Goal: Task Accomplishment & Management: Use online tool/utility

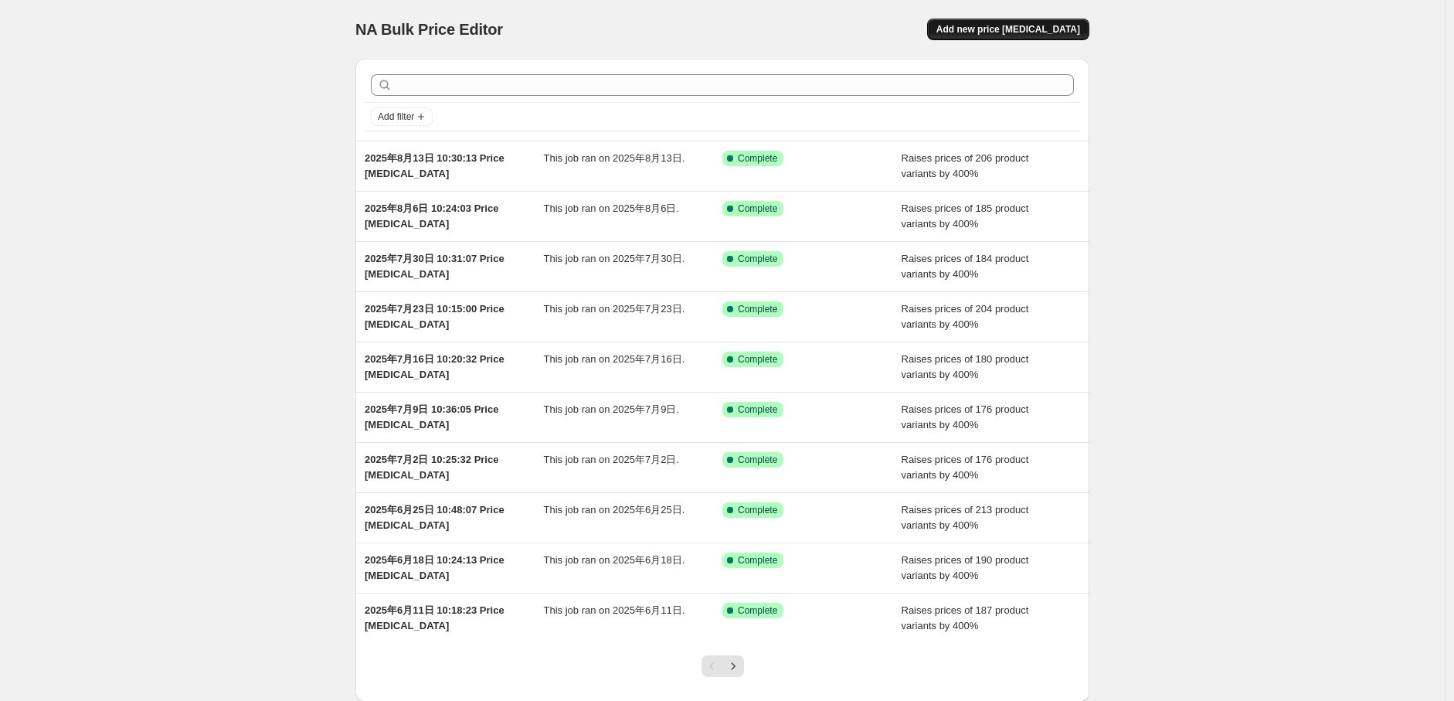
click at [1063, 26] on span "Add new price [MEDICAL_DATA]" at bounding box center [1009, 29] width 144 height 12
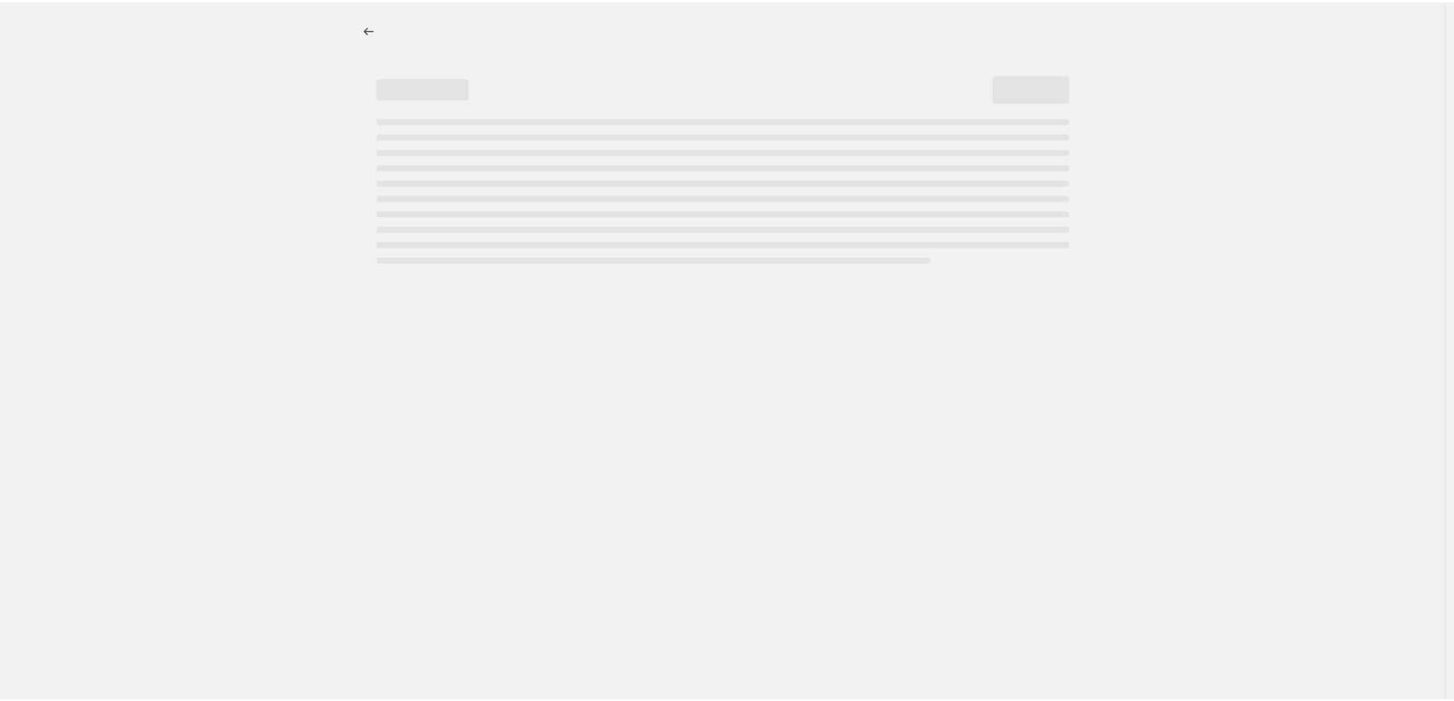
select select "percentage"
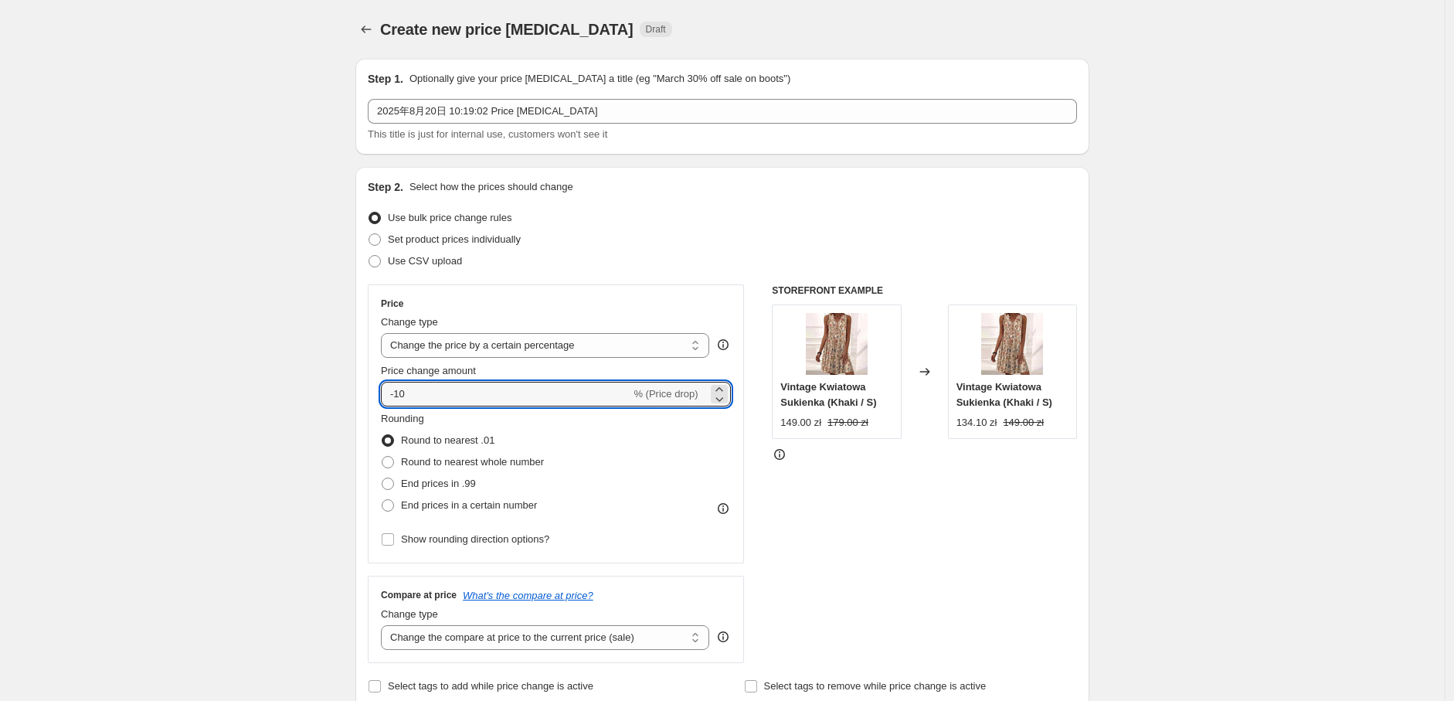
drag, startPoint x: 451, startPoint y: 396, endPoint x: 335, endPoint y: 386, distance: 116.3
type input "400"
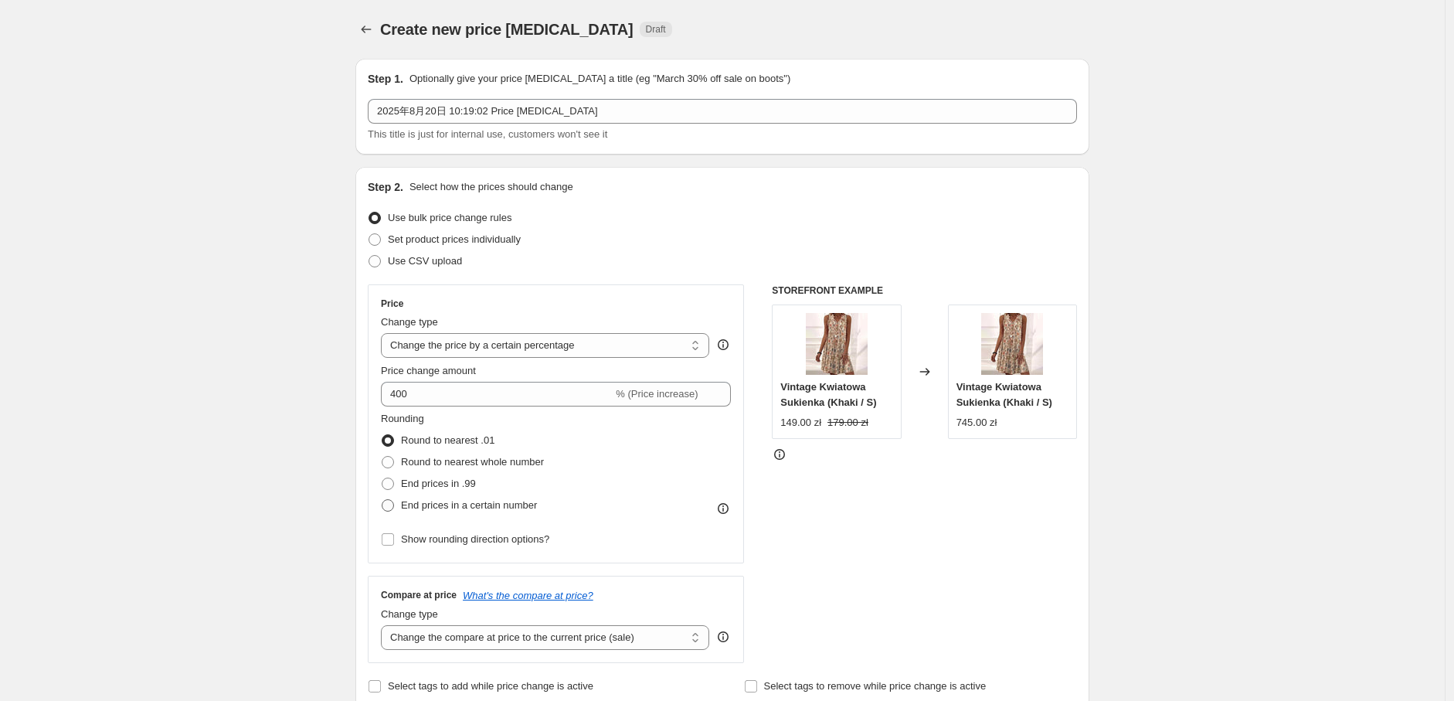
click at [417, 502] on span "End prices in a certain number" at bounding box center [469, 505] width 136 height 12
click at [383, 500] on input "End prices in a certain number" at bounding box center [382, 499] width 1 height 1
radio input "true"
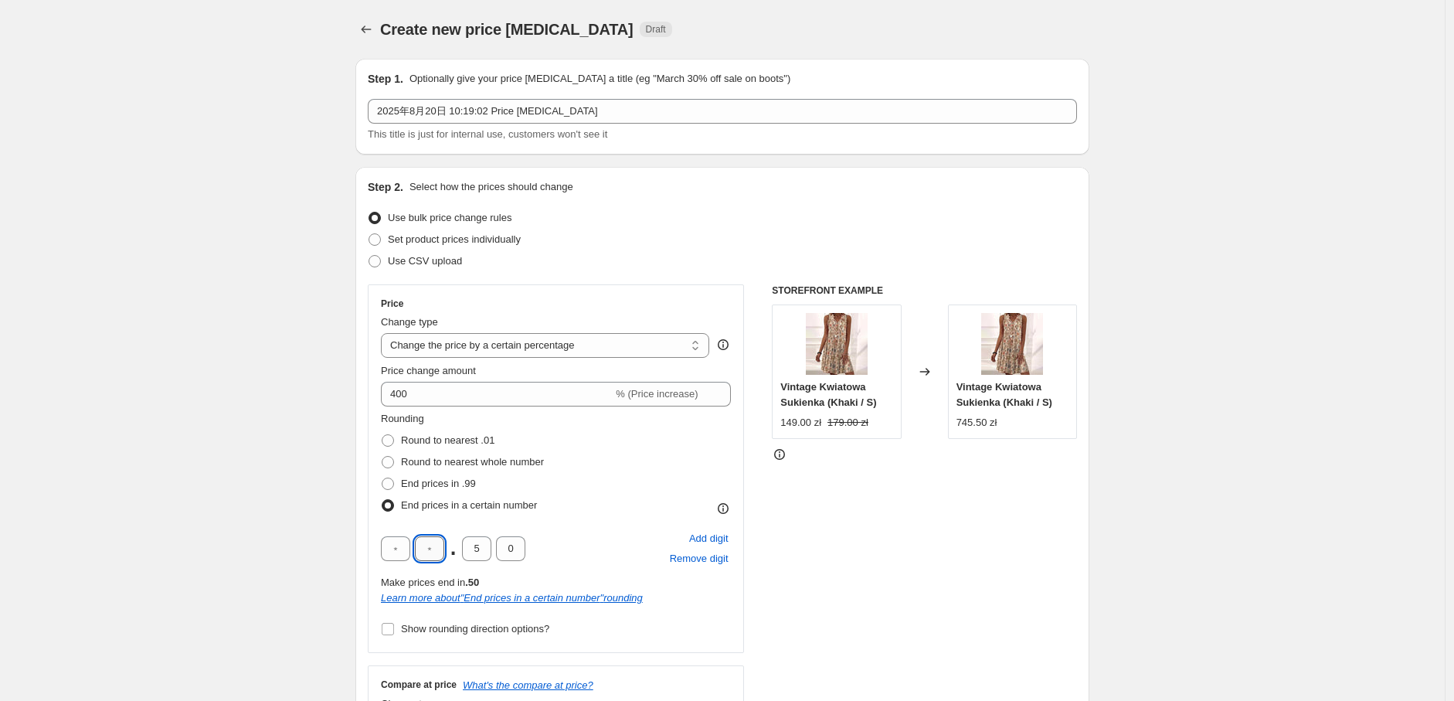
click at [436, 557] on input "text" at bounding box center [429, 548] width 29 height 25
type input "9"
drag, startPoint x: 480, startPoint y: 552, endPoint x: 459, endPoint y: 551, distance: 20.9
click at [459, 551] on div "9 . 5 0" at bounding box center [453, 548] width 145 height 25
type input "0"
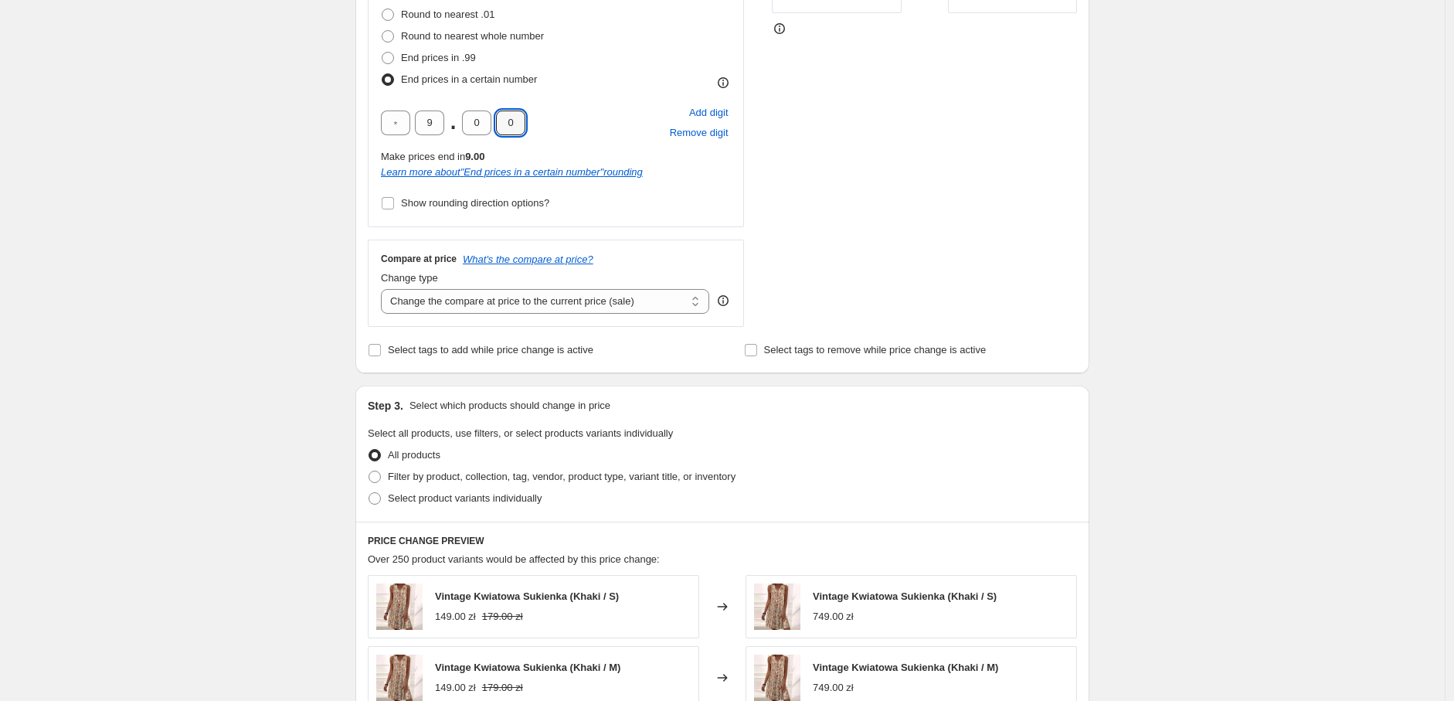
scroll to position [429, 0]
click at [492, 294] on select "Change the compare at price to the current price (sale) Change the compare at p…" at bounding box center [545, 298] width 328 height 25
select select "percentage"
click at [385, 286] on select "Change the compare at price to the current price (sale) Change the compare at p…" at bounding box center [545, 298] width 328 height 25
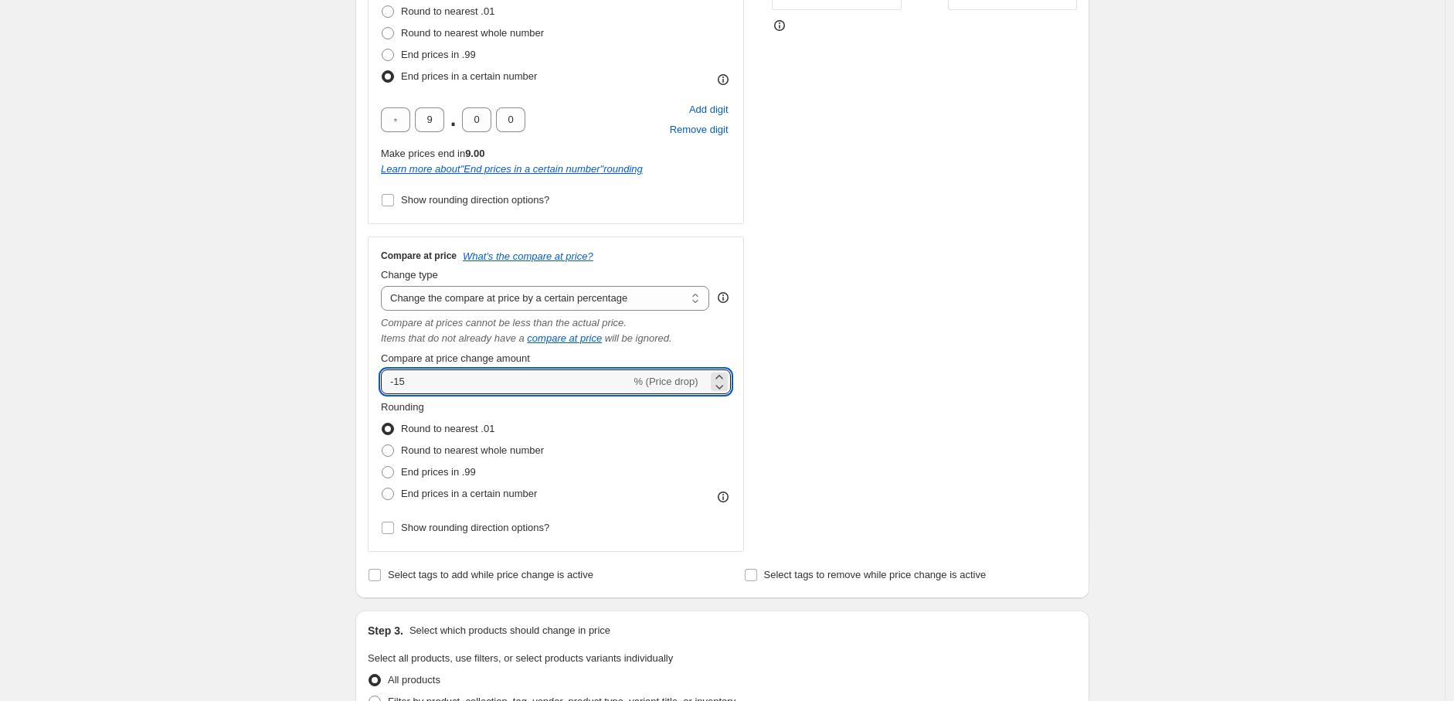
drag, startPoint x: 448, startPoint y: 388, endPoint x: 354, endPoint y: 375, distance: 95.2
click at [354, 375] on div "Step 1. Optionally give your price change job a title (eg "March 30% off sale o…" at bounding box center [716, 478] width 747 height 1722
type input "400"
click at [464, 504] on label "End prices in a certain number" at bounding box center [459, 494] width 156 height 22
click at [383, 488] on input "End prices in a certain number" at bounding box center [382, 488] width 1 height 1
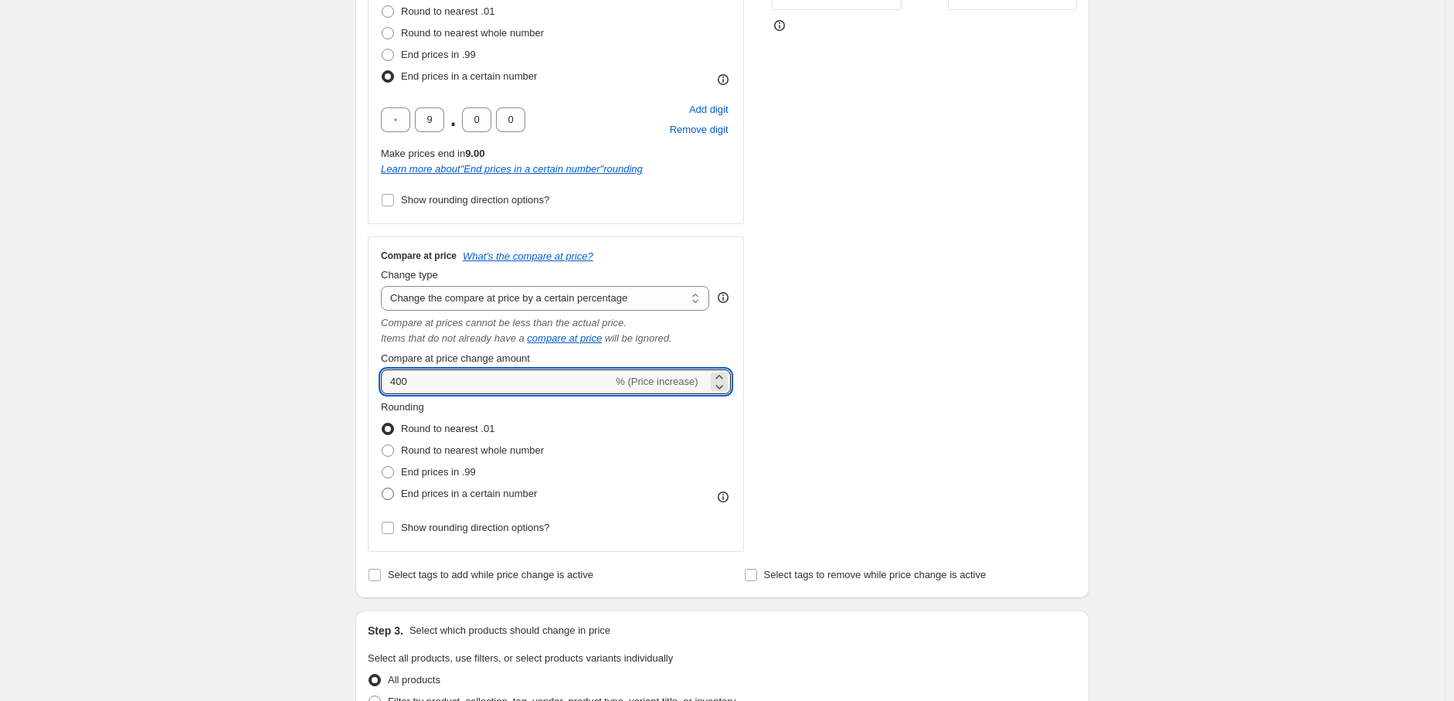
radio input "true"
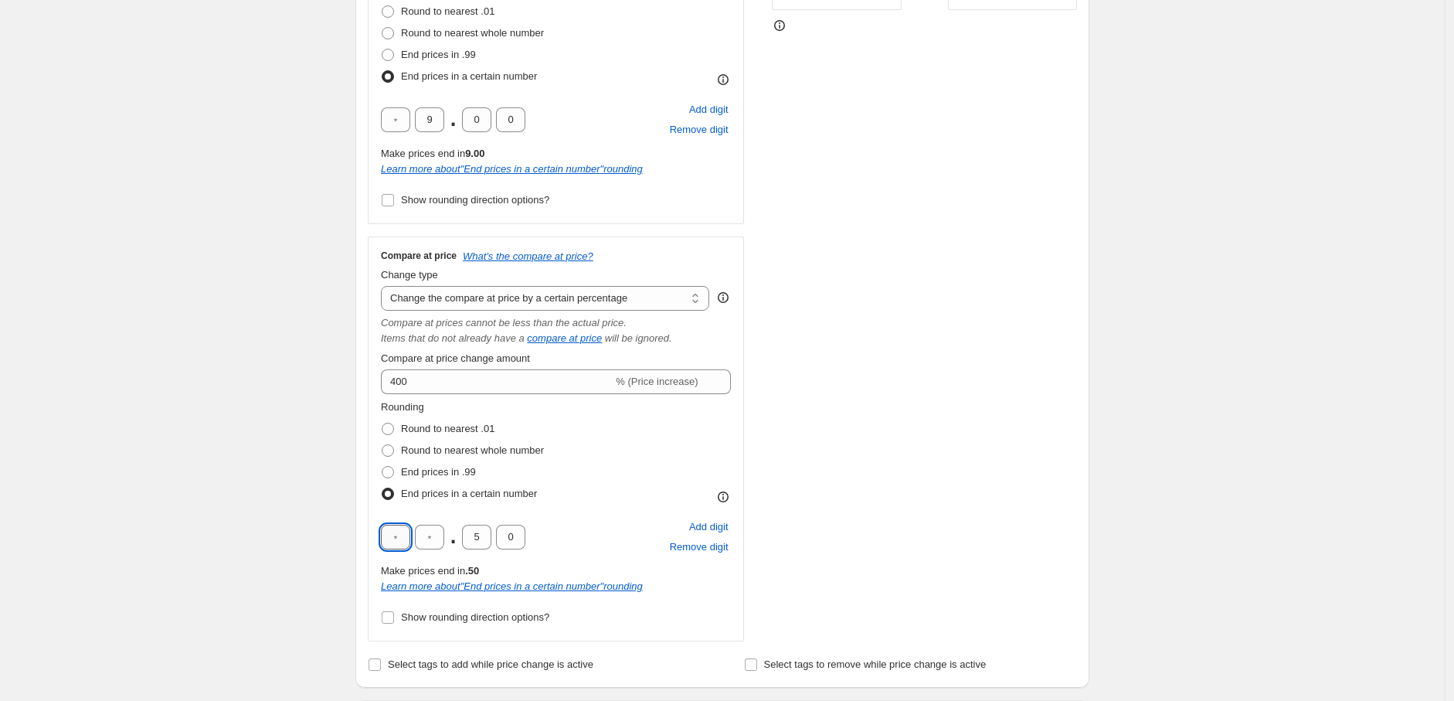
click at [410, 532] on input "text" at bounding box center [395, 537] width 29 height 25
click at [428, 530] on input "text" at bounding box center [429, 537] width 29 height 25
type input "9"
drag, startPoint x: 489, startPoint y: 541, endPoint x: 464, endPoint y: 542, distance: 25.5
click at [464, 542] on div "9 . 5 0" at bounding box center [453, 537] width 145 height 25
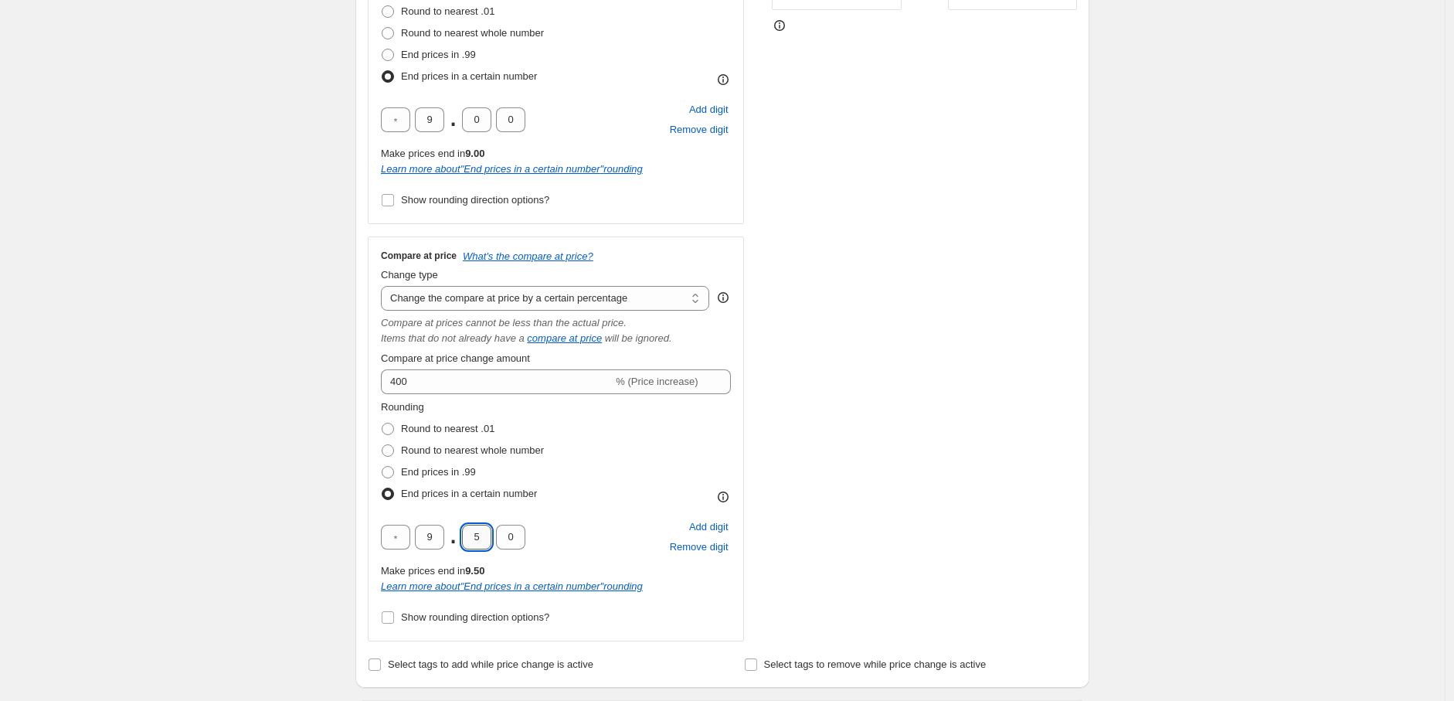
type input "0"
click at [282, 436] on div "Create new price change job. This page is ready Create new price change job Dra…" at bounding box center [722, 547] width 1445 height 1952
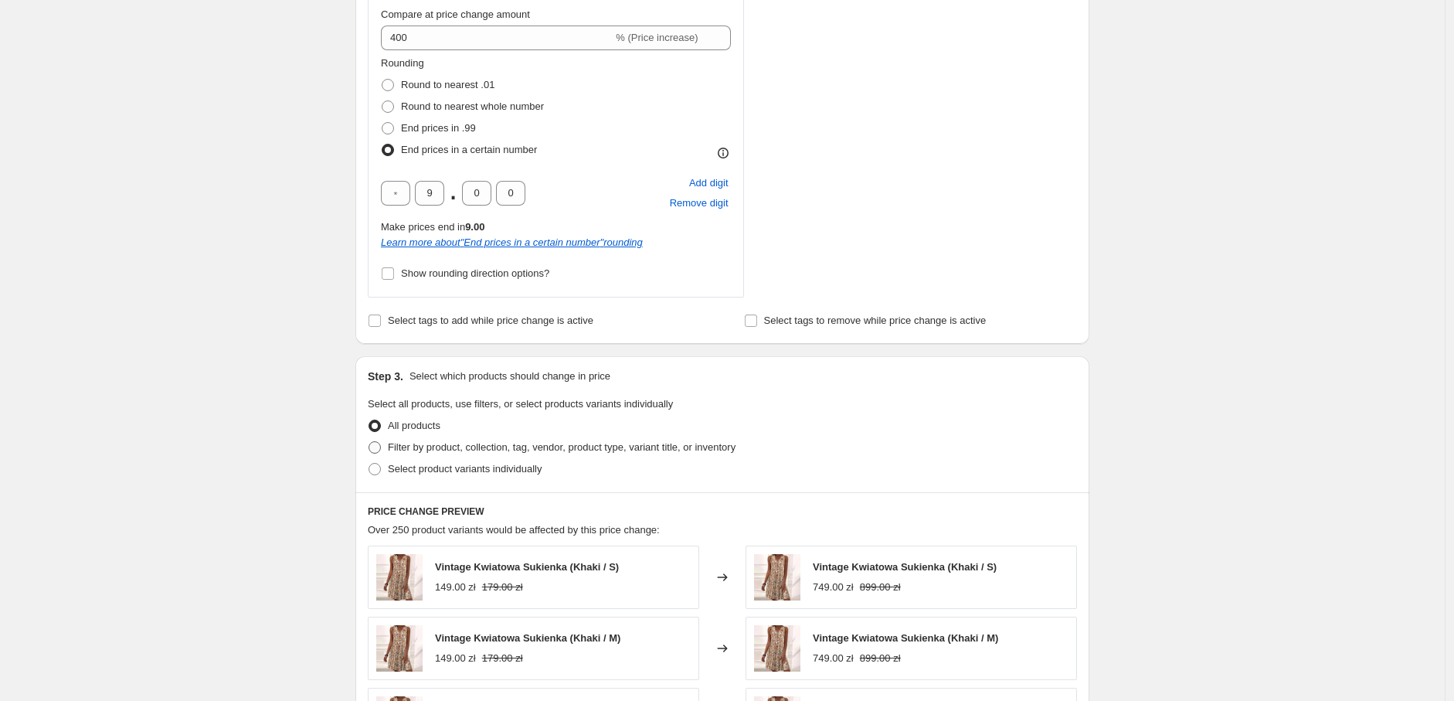
click at [442, 441] on span "Filter by product, collection, tag, vendor, product type, variant title, or inv…" at bounding box center [562, 447] width 348 height 12
click at [369, 441] on input "Filter by product, collection, tag, vendor, product type, variant title, or inv…" at bounding box center [369, 441] width 1 height 1
radio input "true"
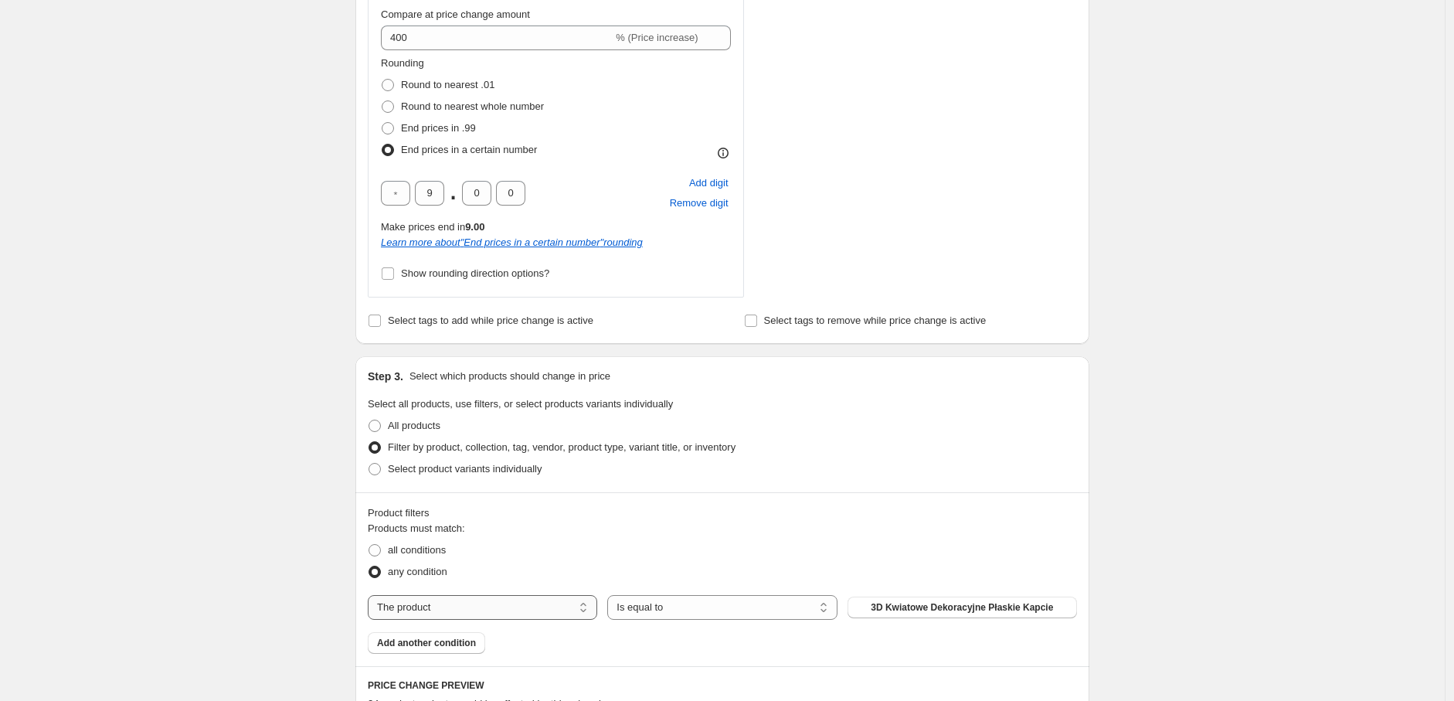
click at [425, 606] on select "The product The product's collection The product's tag The product's vendor The…" at bounding box center [483, 607] width 230 height 25
click at [459, 609] on select "The product The product's collection The product's tag The product's vendor The…" at bounding box center [483, 607] width 230 height 25
select select "tag"
click at [959, 617] on button "0302" at bounding box center [963, 608] width 230 height 22
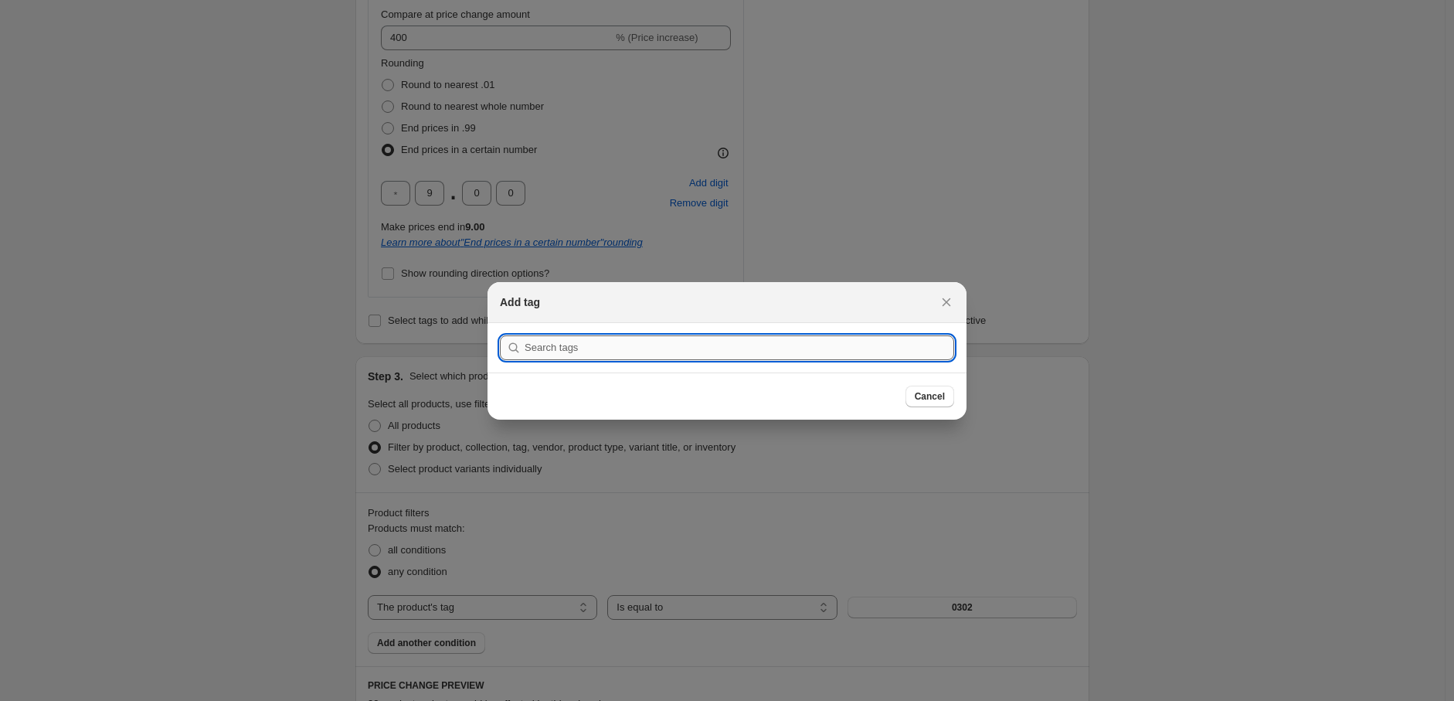
click at [570, 350] on input ":r2u:" at bounding box center [740, 347] width 430 height 25
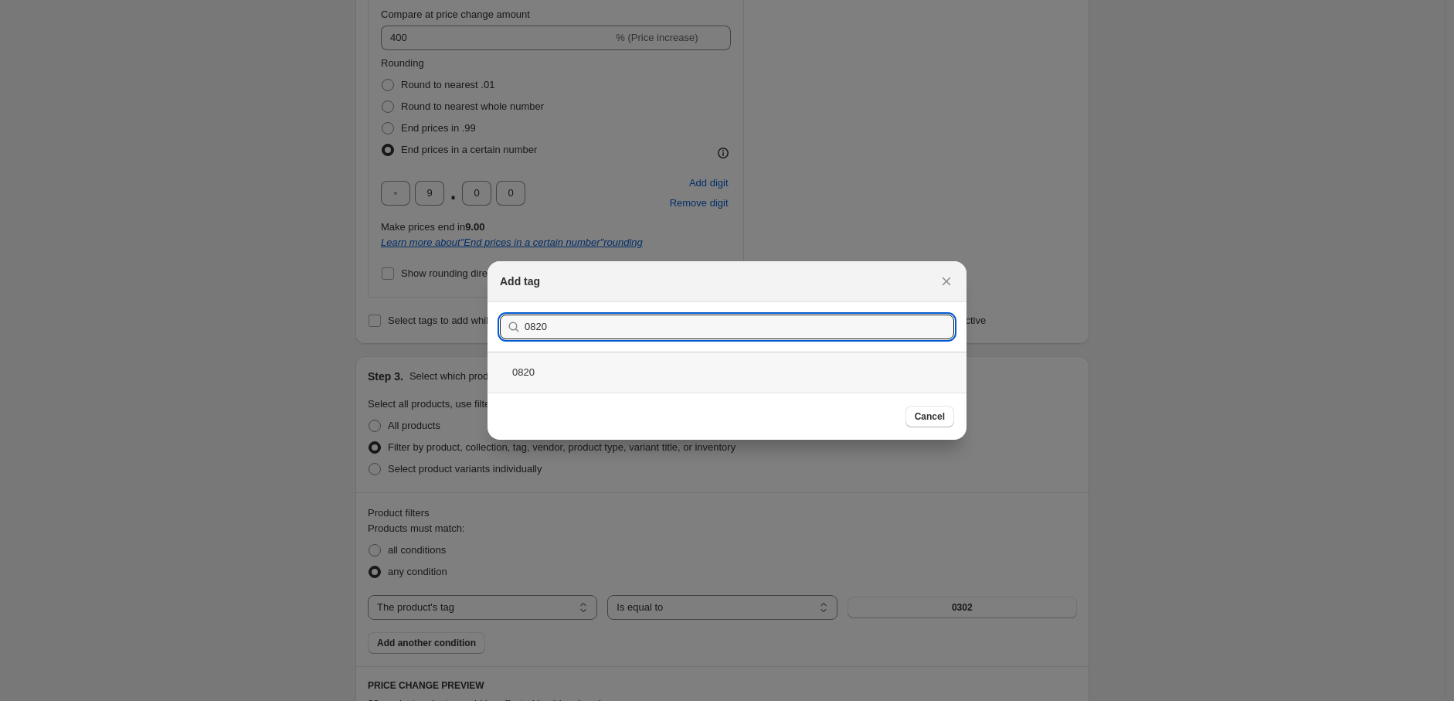
type input "0820"
click at [567, 362] on div "0820" at bounding box center [727, 372] width 479 height 41
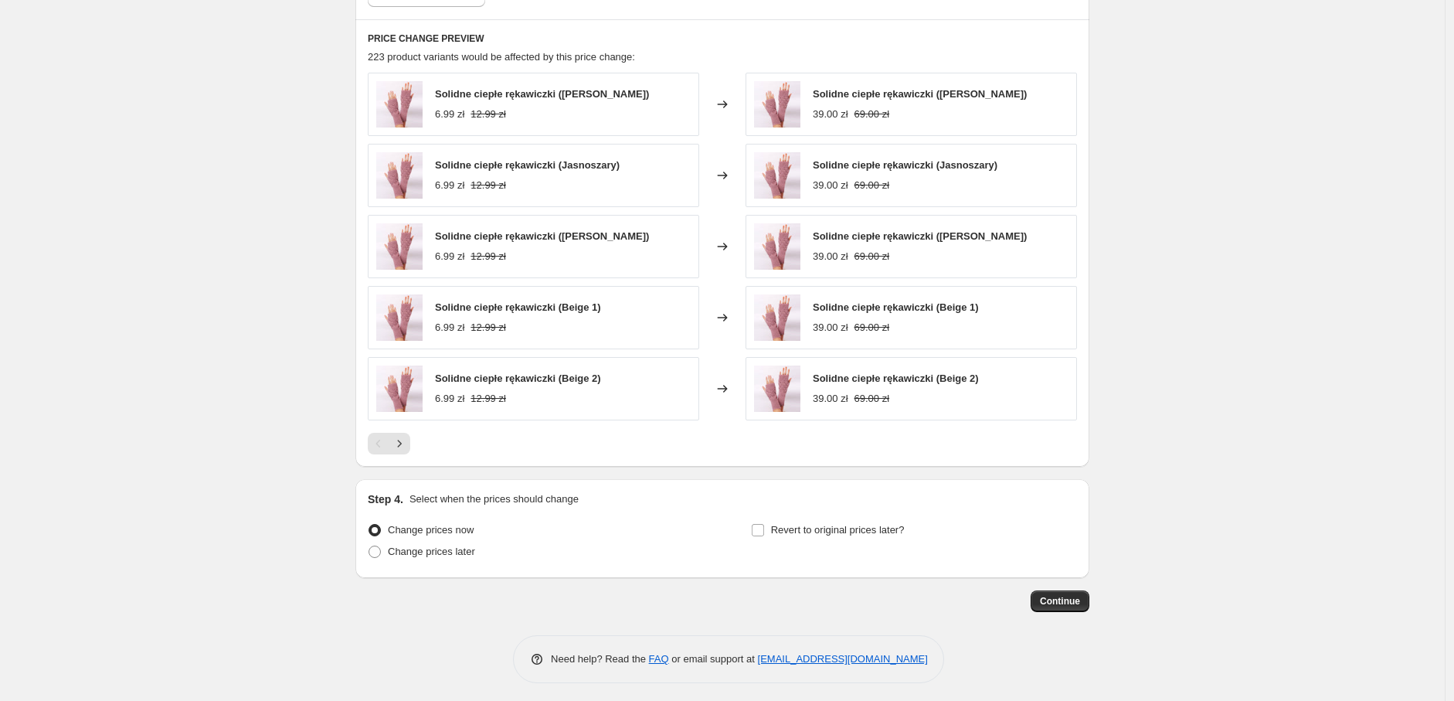
scroll to position [1427, 0]
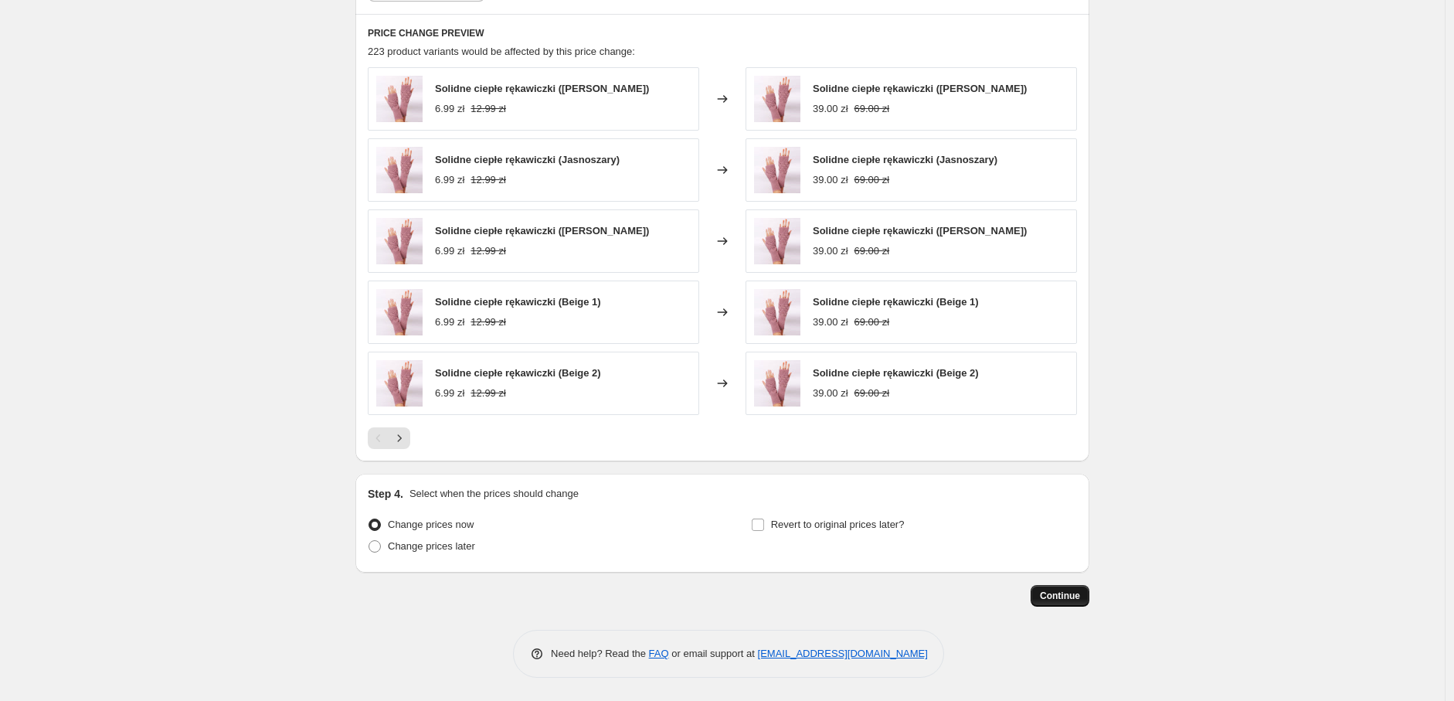
click at [1049, 600] on span "Continue" at bounding box center [1060, 596] width 40 height 12
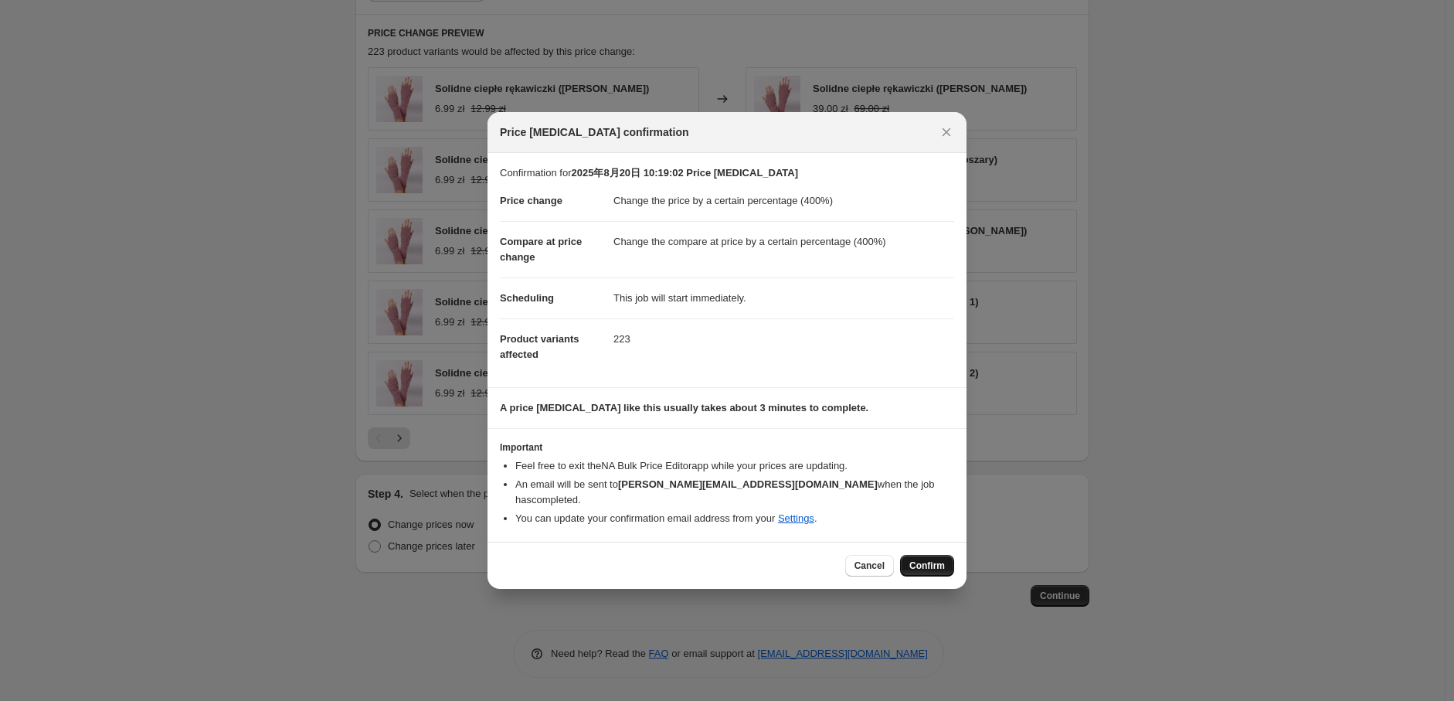
click at [920, 560] on span "Confirm" at bounding box center [928, 566] width 36 height 12
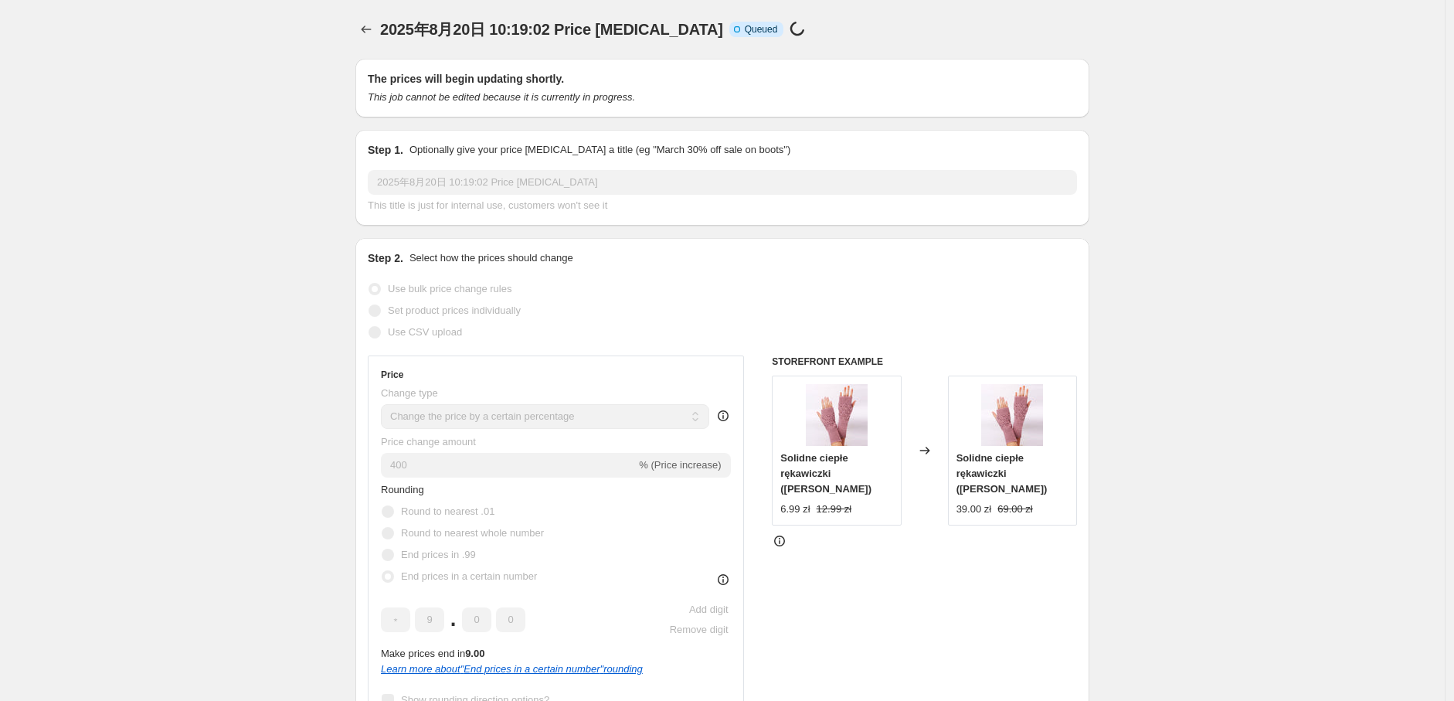
scroll to position [1427, 0]
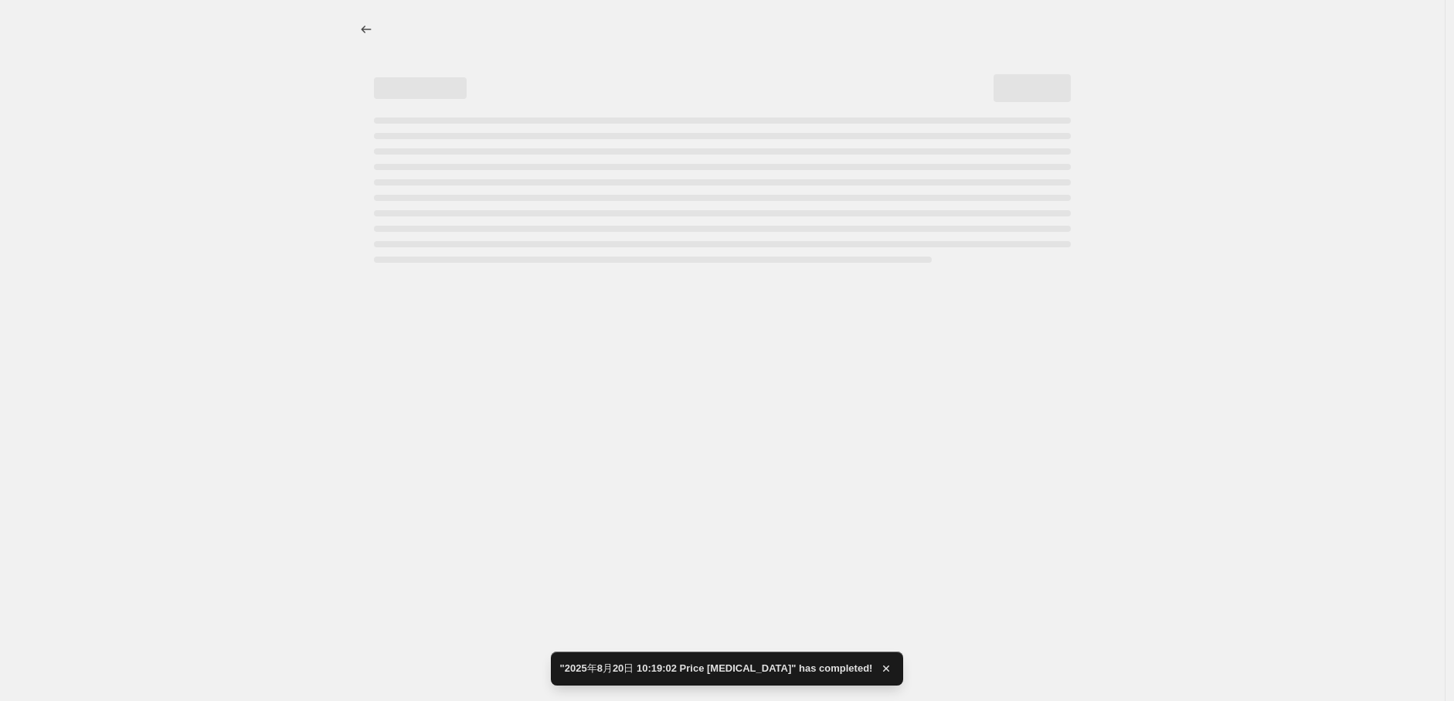
select select "percentage"
select select "tag"
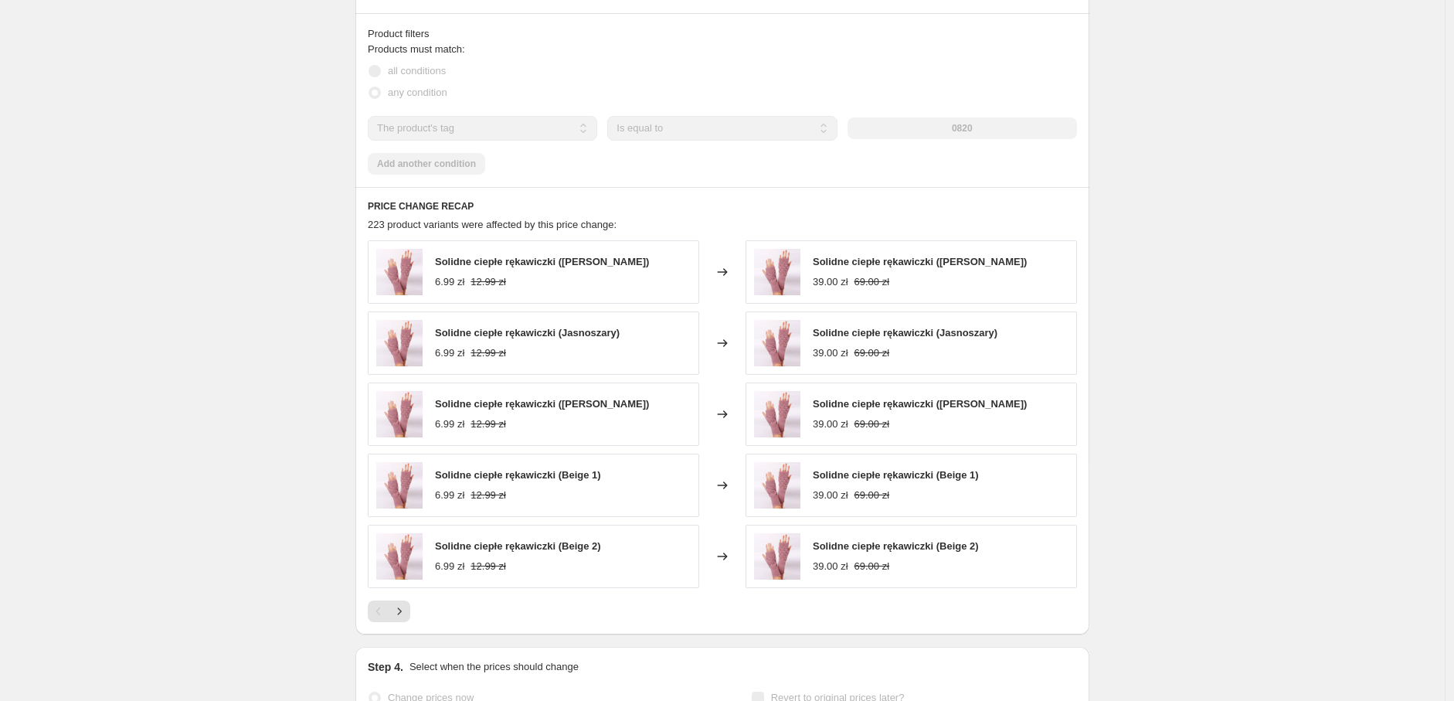
scroll to position [0, 0]
